Goal: Information Seeking & Learning: Learn about a topic

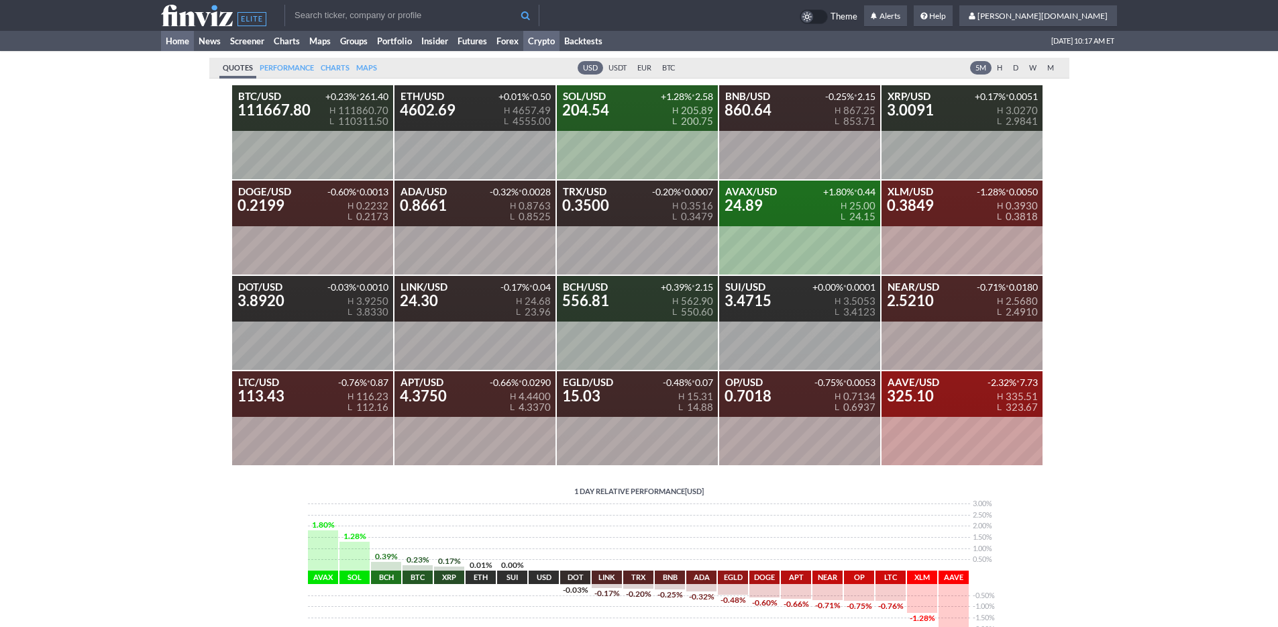
click at [180, 48] on link "Home" at bounding box center [177, 41] width 33 height 20
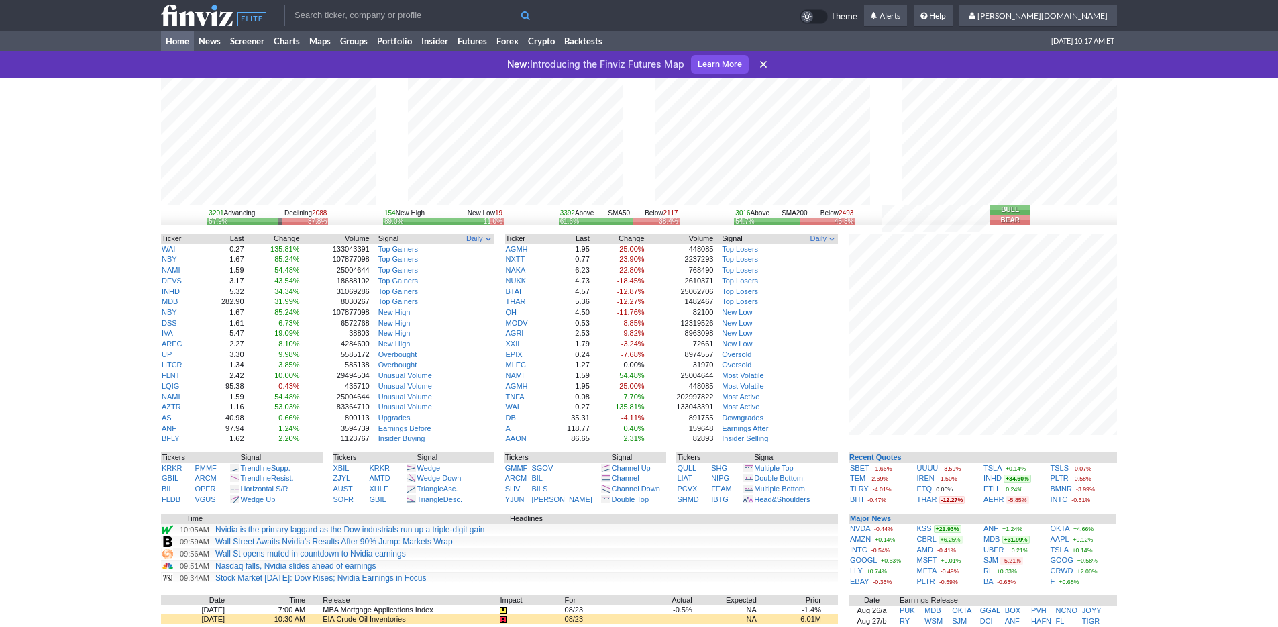
click at [759, 63] on icon at bounding box center [763, 64] width 13 height 13
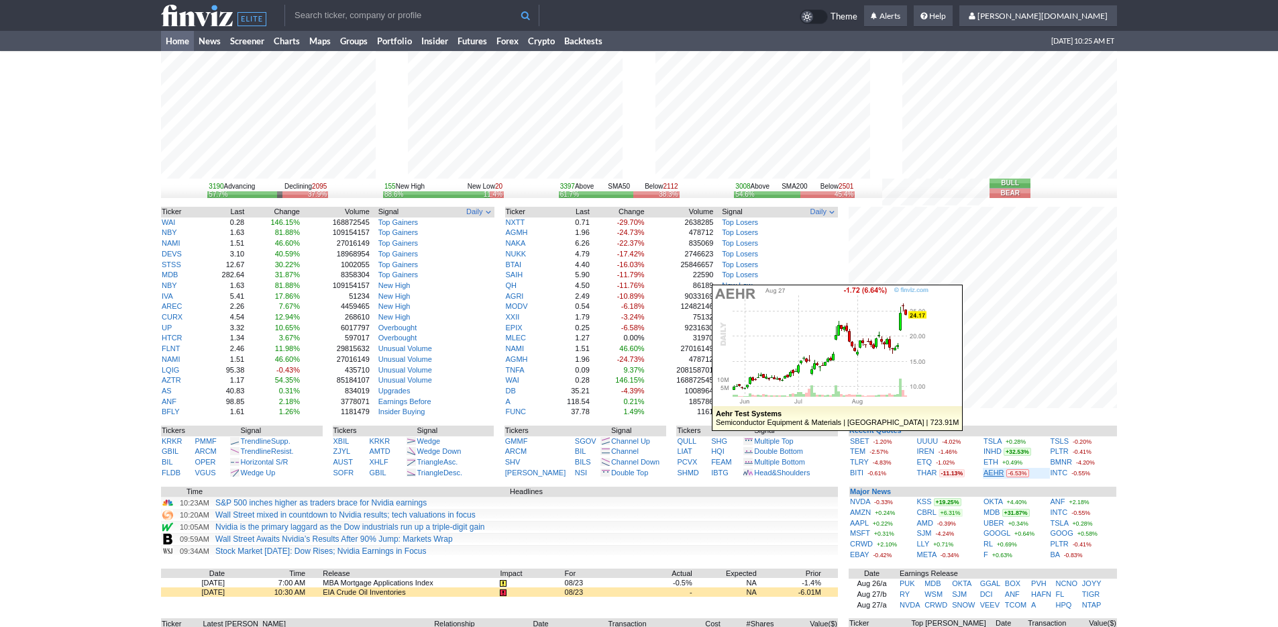
click at [1000, 469] on link "AEHR" at bounding box center [993, 472] width 21 height 8
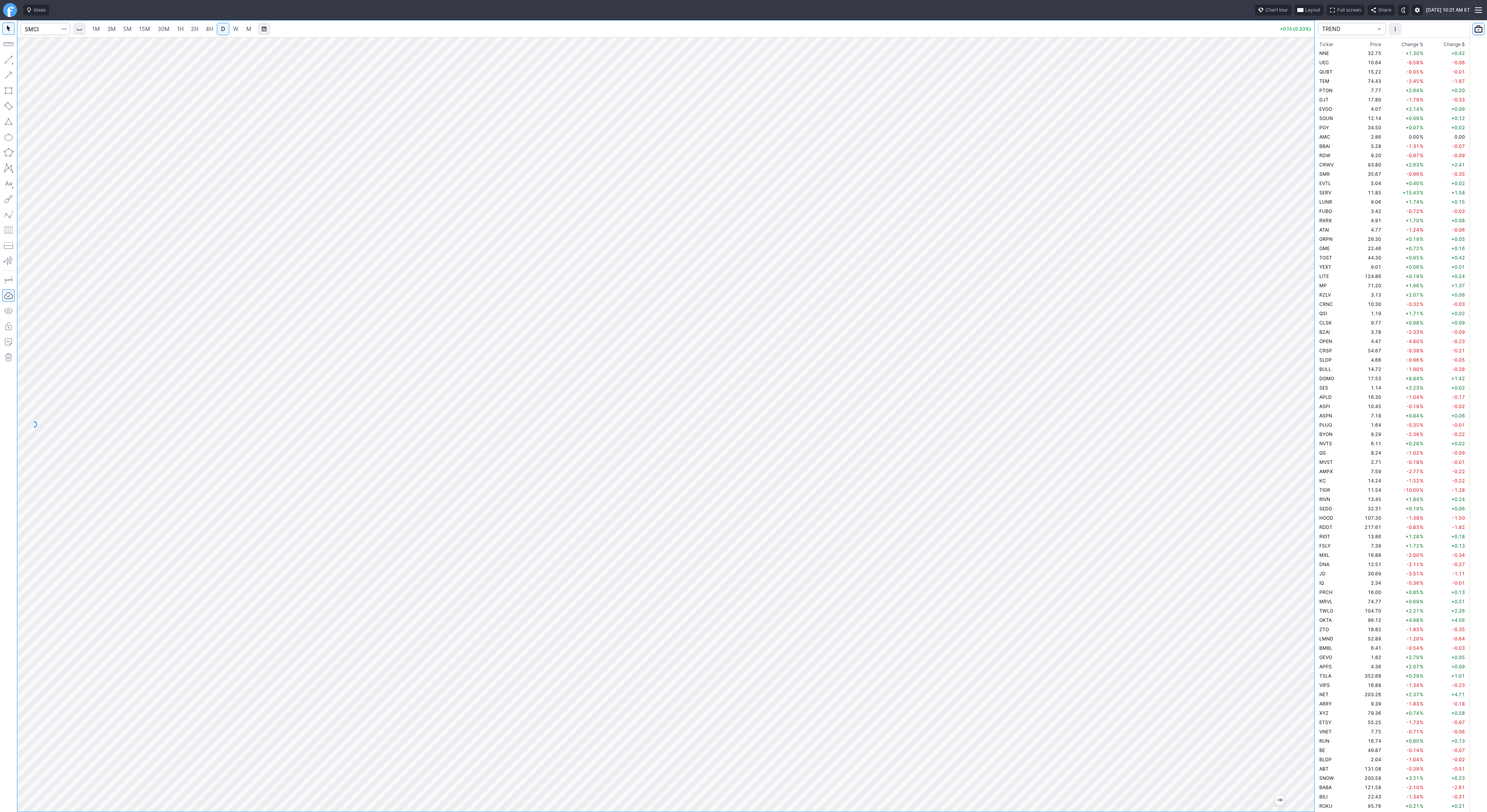
scroll to position [1255, 0]
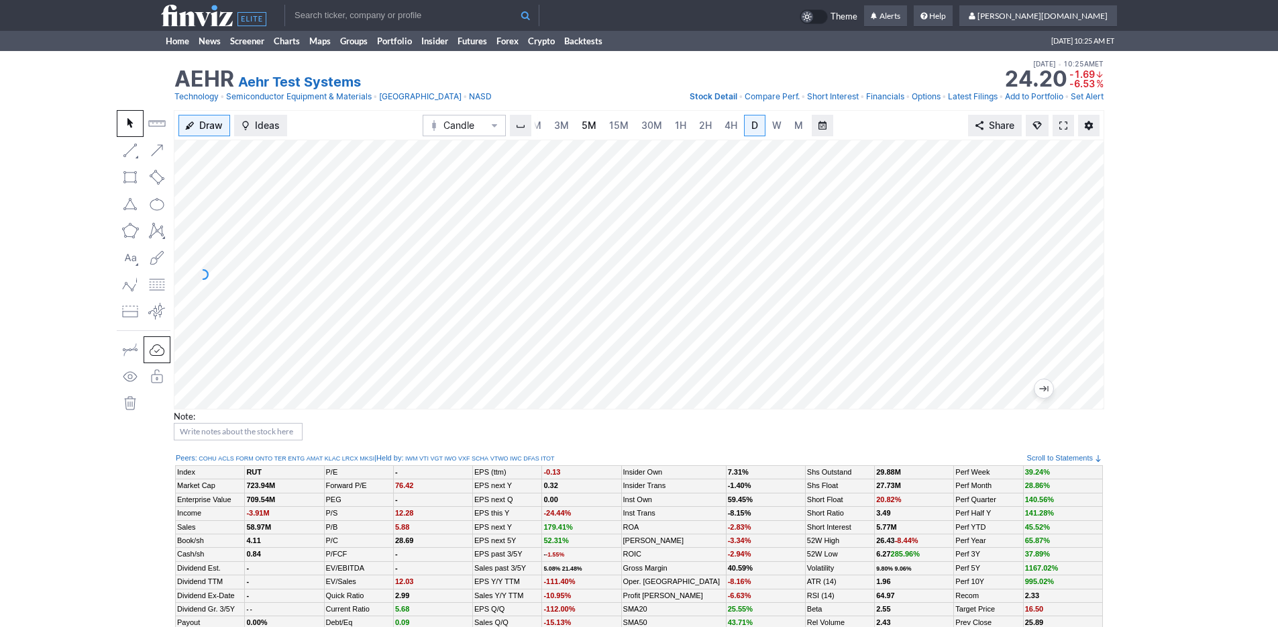
click at [585, 129] on span "5M" at bounding box center [589, 124] width 15 height 11
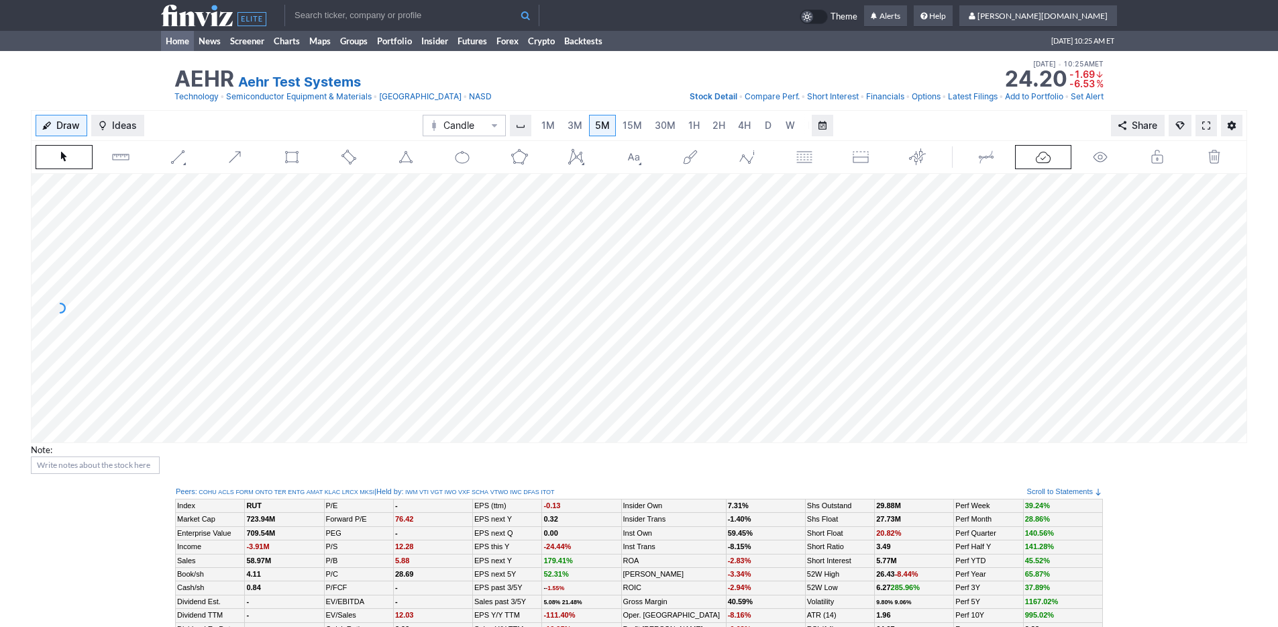
click at [176, 39] on link "Home" at bounding box center [177, 41] width 33 height 20
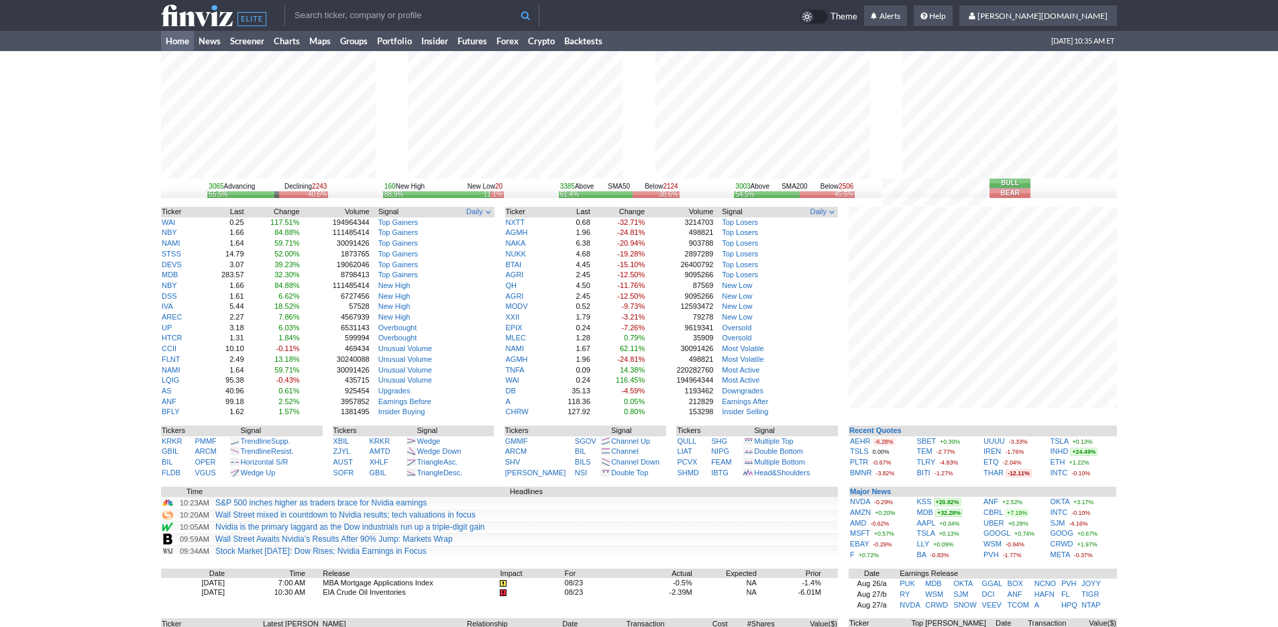
click at [1150, 537] on div "3065 Advancing Declining 2243 55.5% 40.6% 160 New High New Low 20 88.9% 11.1% 3…" at bounding box center [639, 418] width 1278 height 735
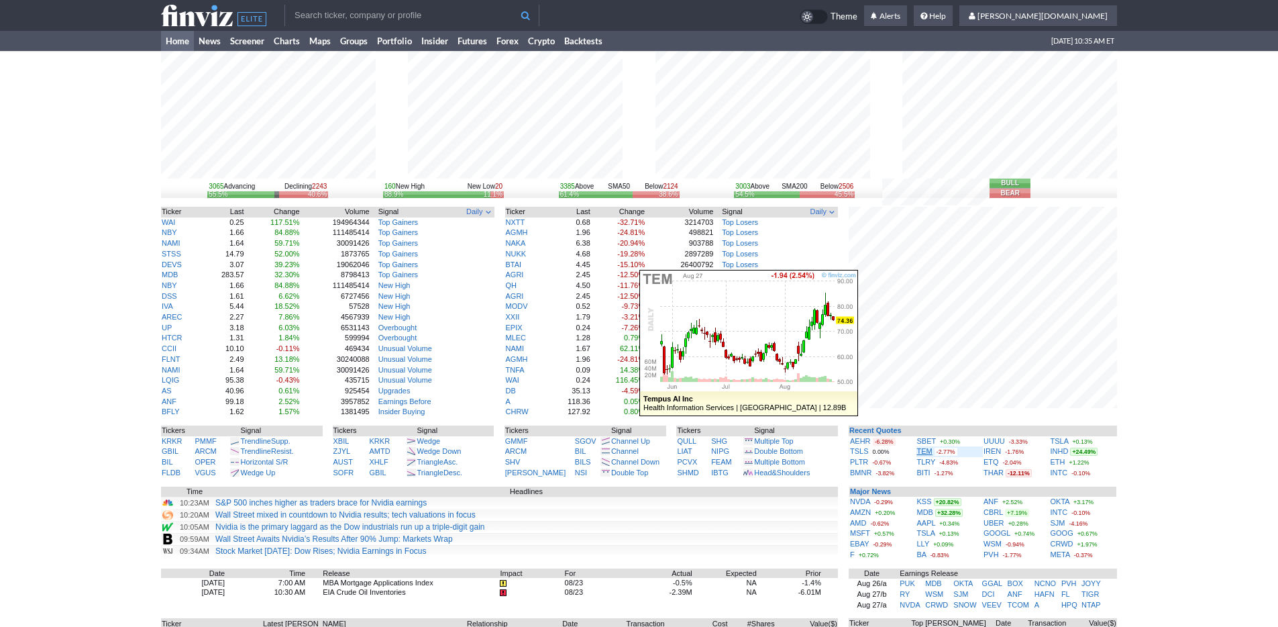
click at [927, 454] on link "TEM" at bounding box center [924, 451] width 15 height 8
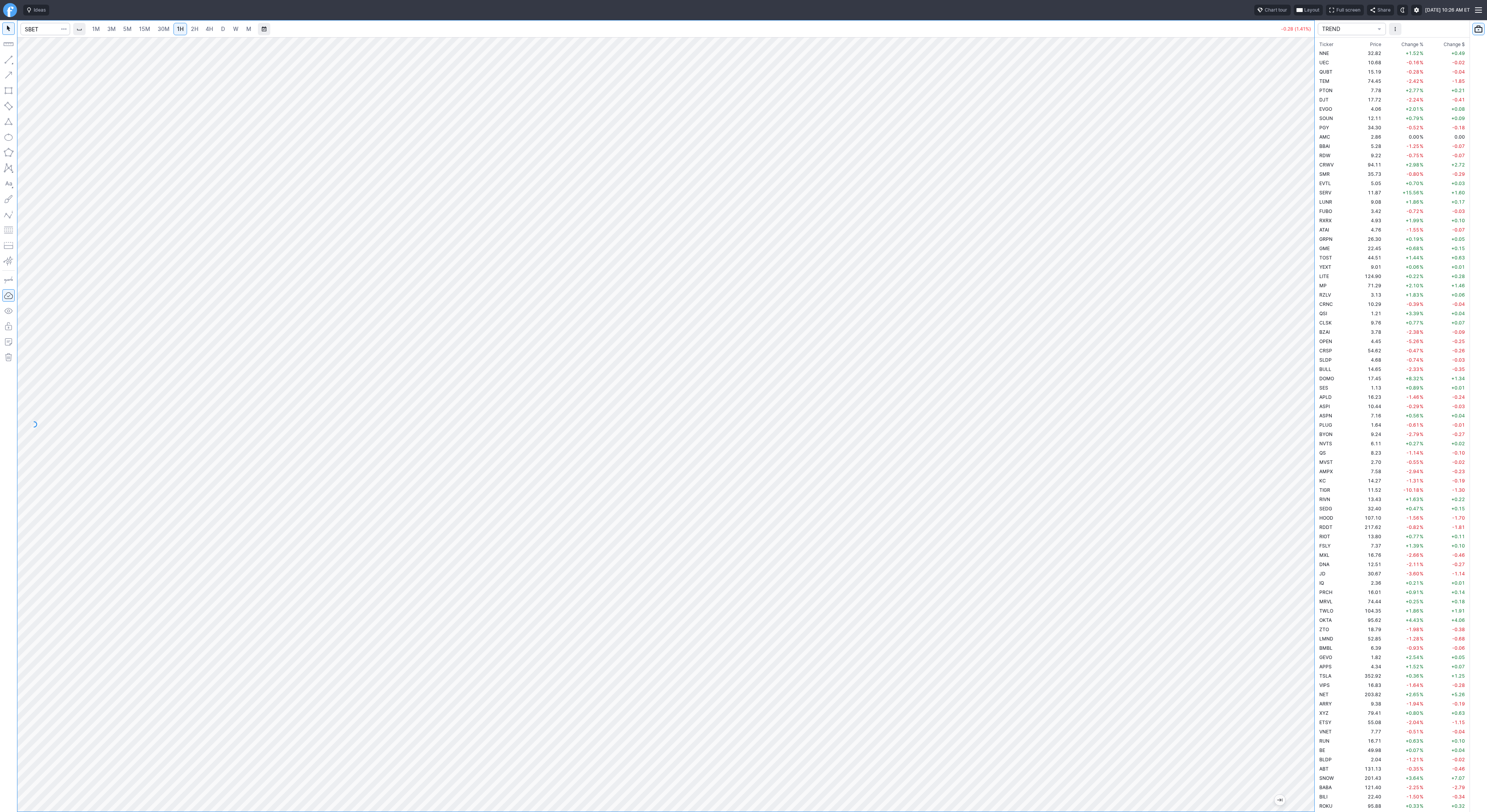
scroll to position [1468, 0]
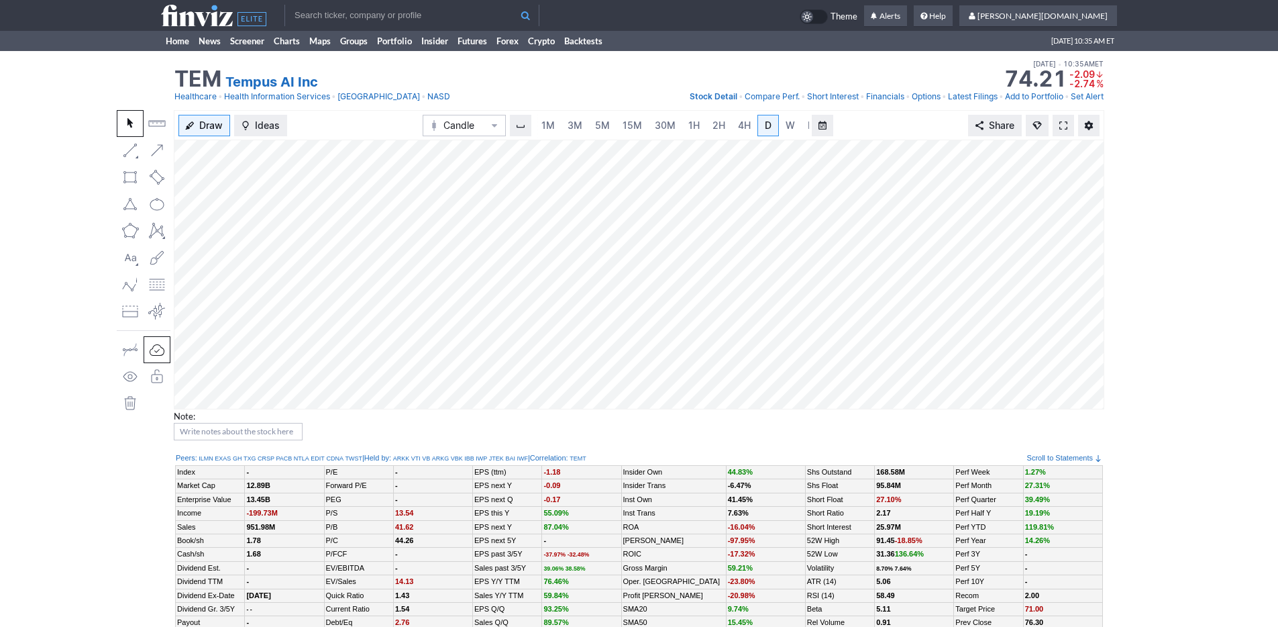
scroll to position [0, 13]
click at [566, 129] on span "3M" at bounding box center [561, 124] width 15 height 11
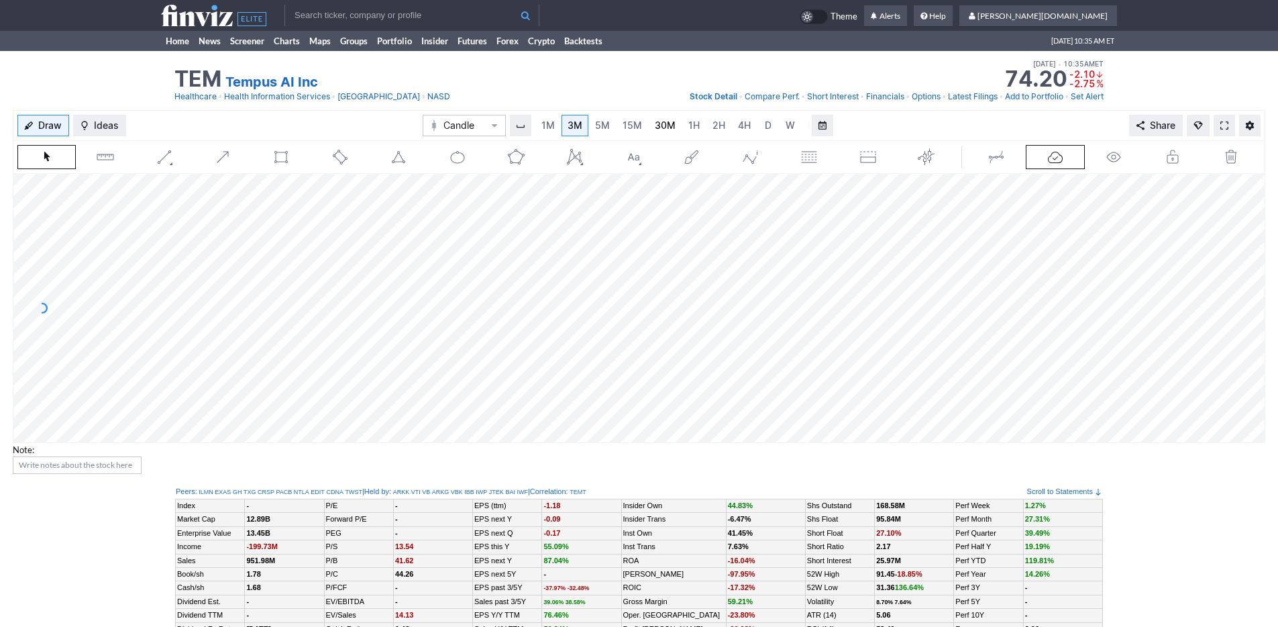
click at [673, 127] on link "30M" at bounding box center [665, 125] width 33 height 21
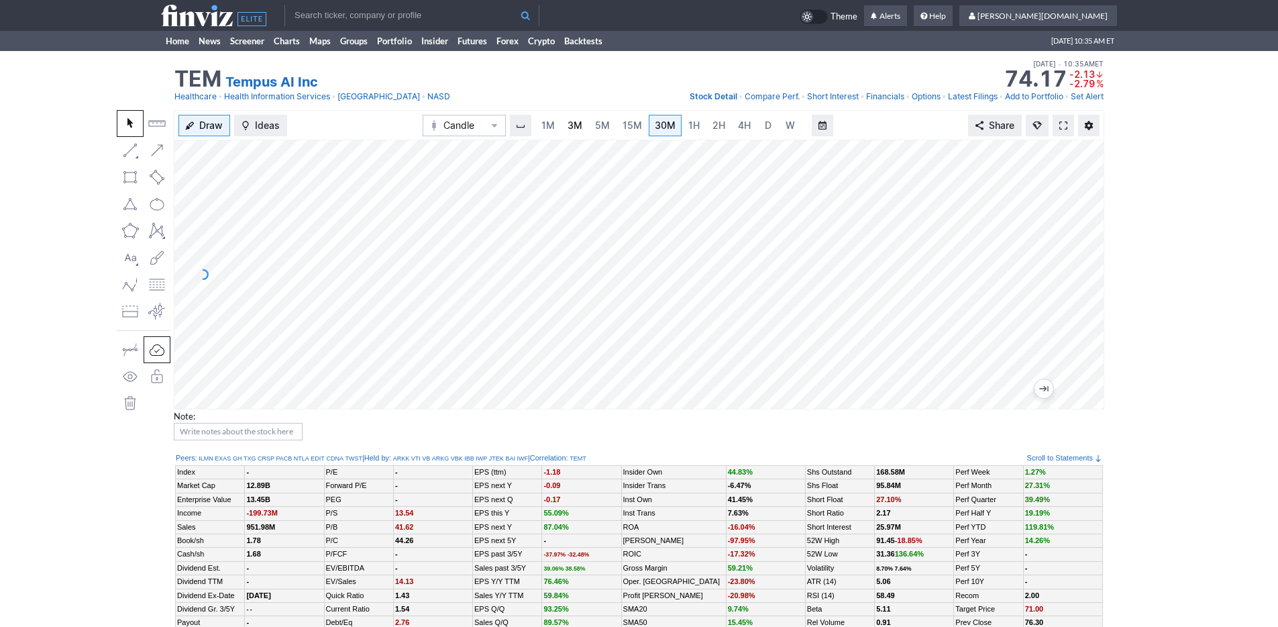
click at [574, 132] on link "3M" at bounding box center [574, 125] width 27 height 21
